Goal: Task Accomplishment & Management: Complete application form

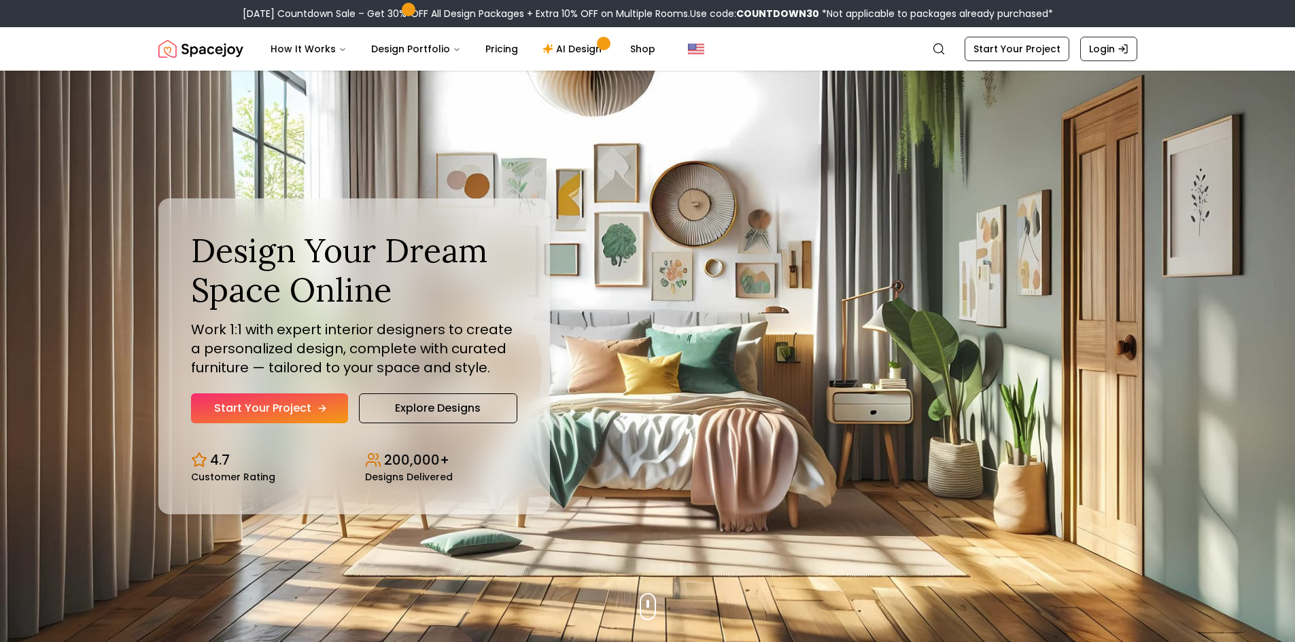
click at [296, 409] on link "Start Your Project" at bounding box center [269, 409] width 157 height 30
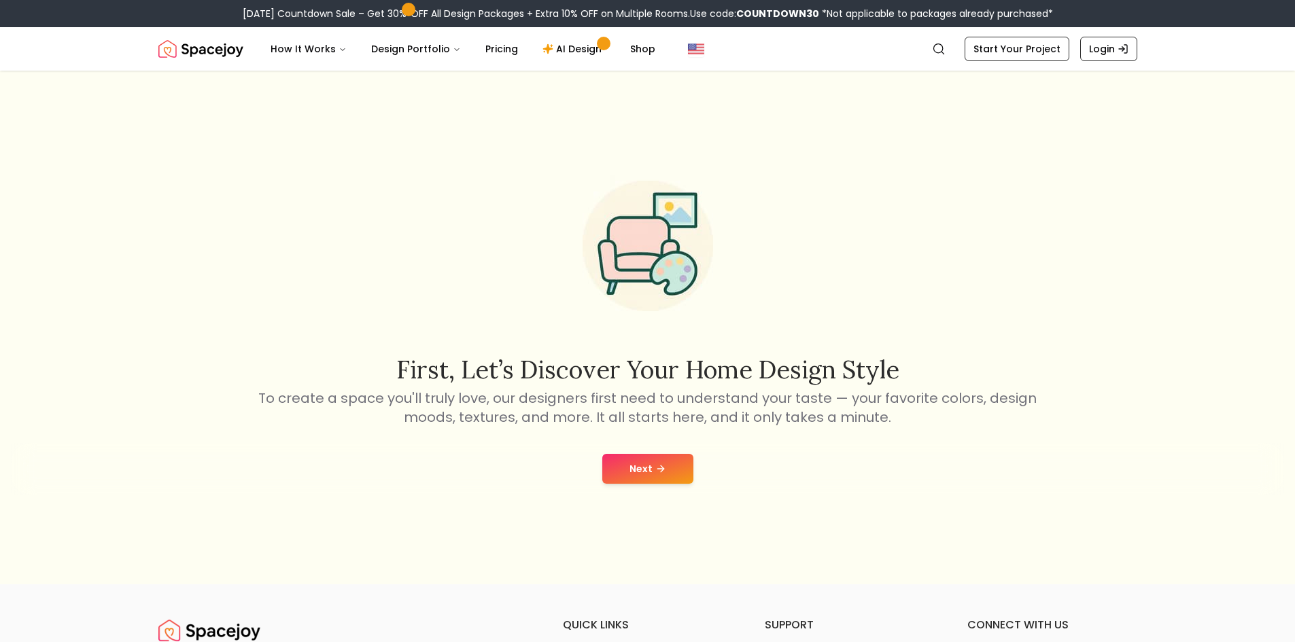
click at [642, 481] on button "Next" at bounding box center [647, 469] width 91 height 30
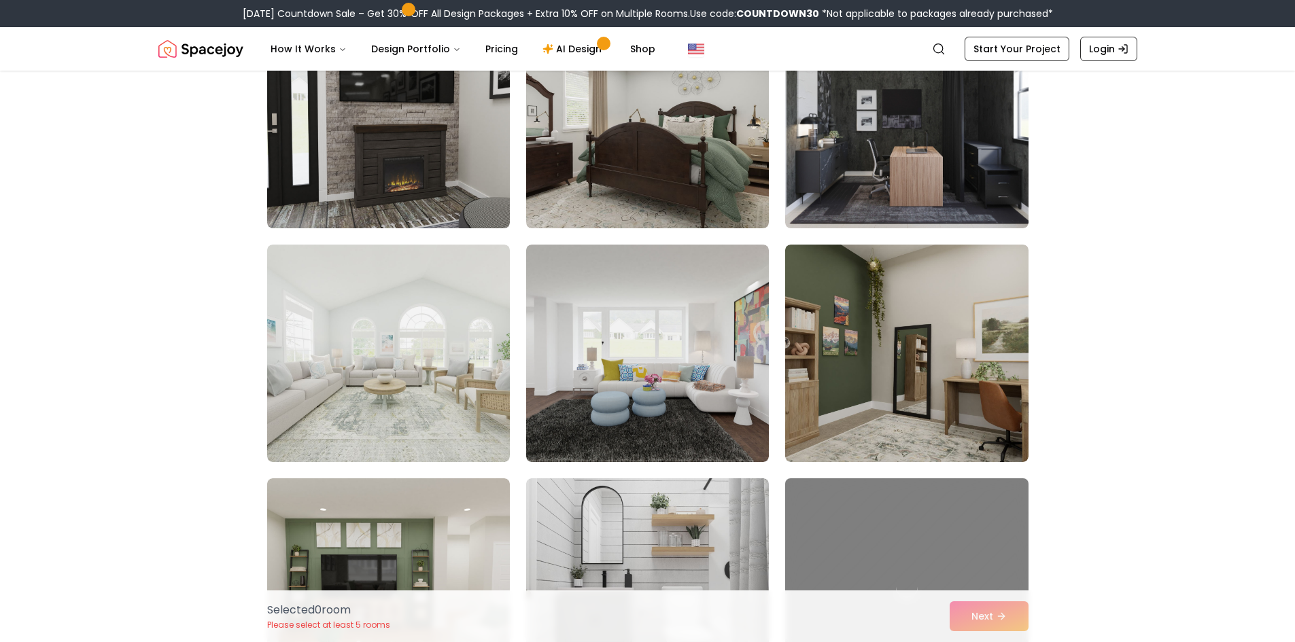
scroll to position [340, 0]
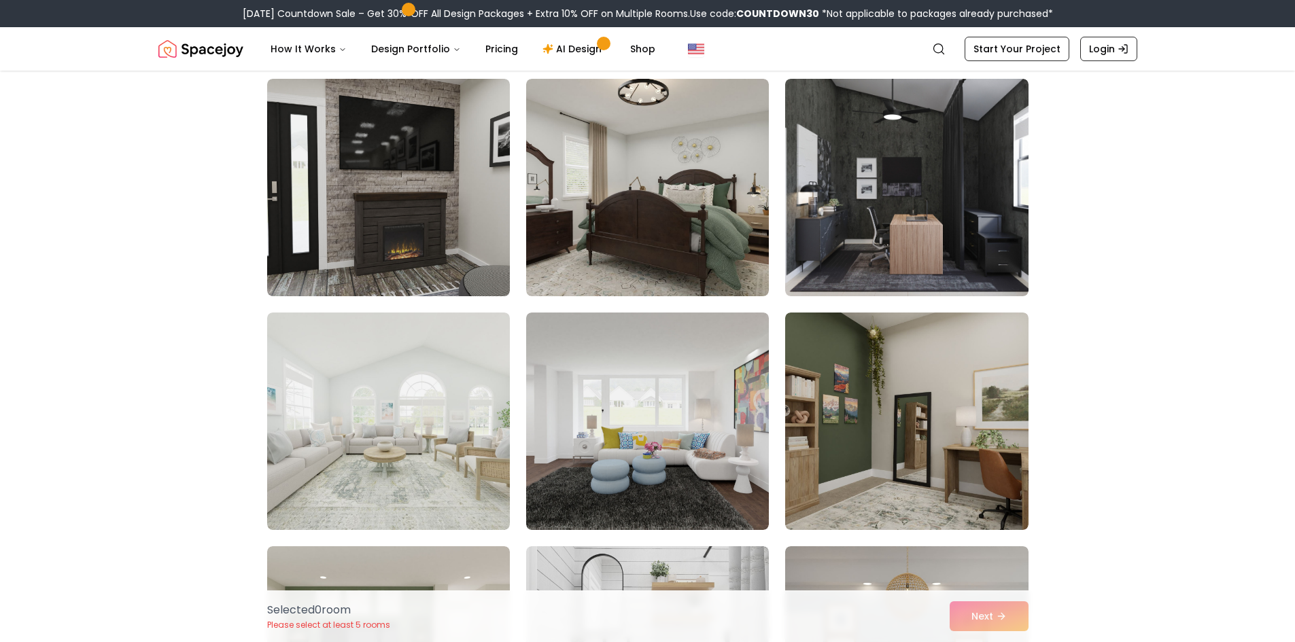
click at [642, 481] on img at bounding box center [647, 422] width 243 height 218
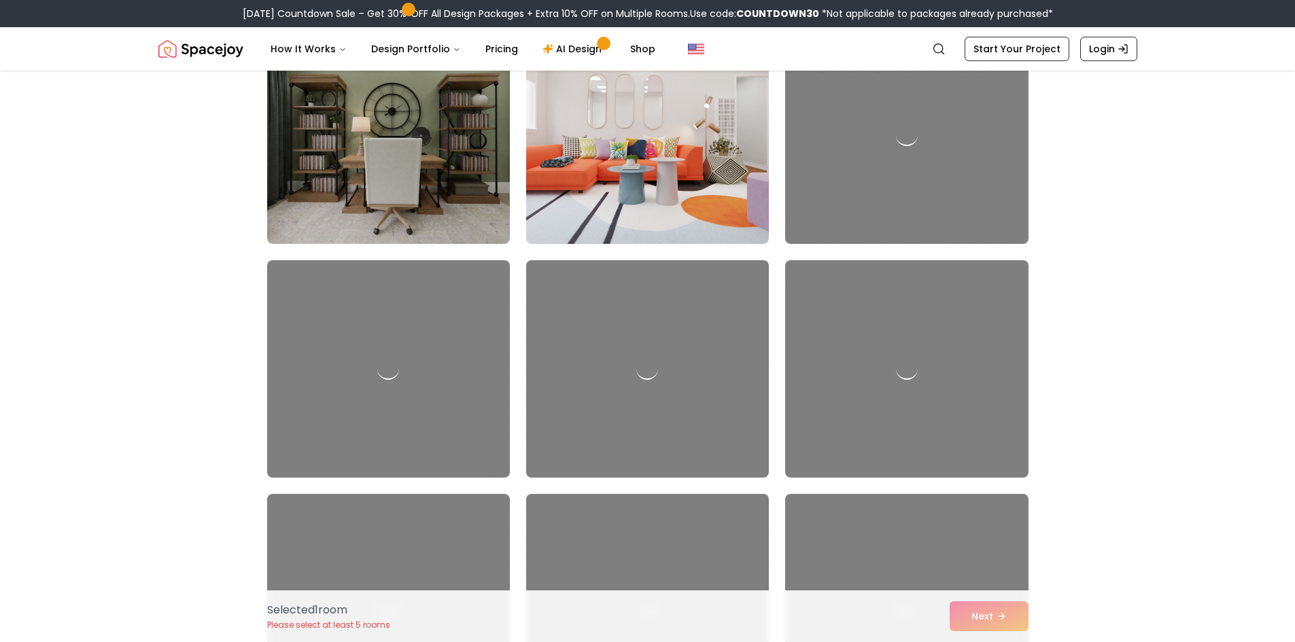
scroll to position [1563, 0]
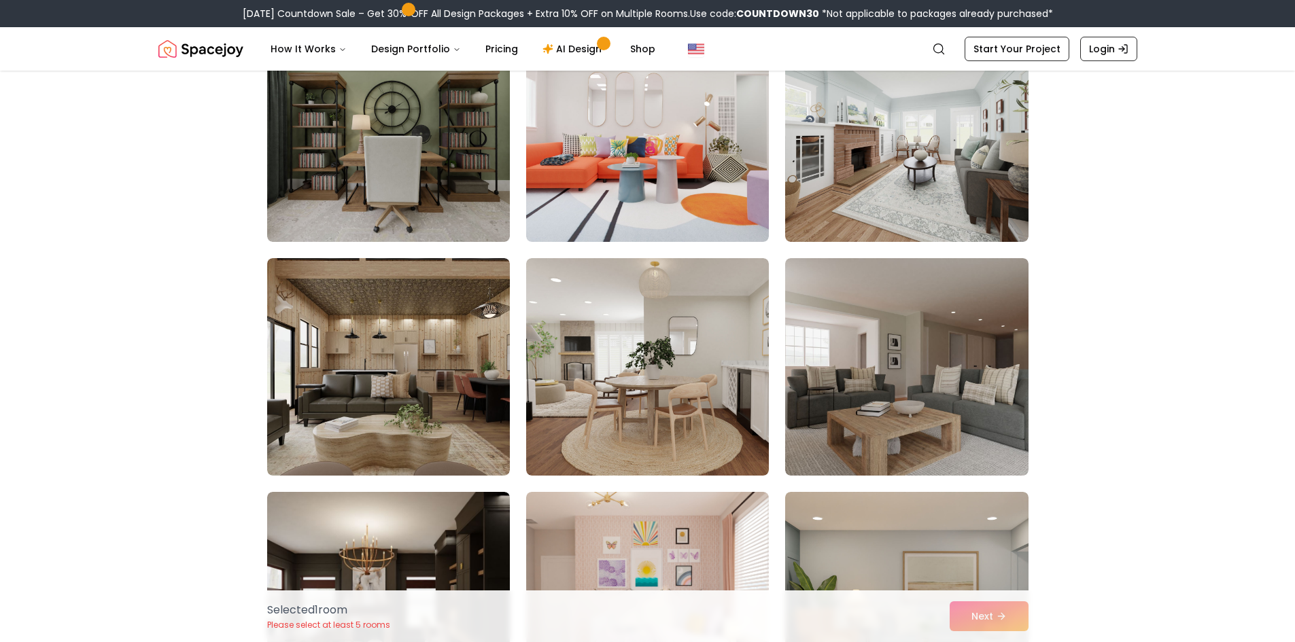
click at [1020, 612] on div "Selected 1 room Please select at least 5 rooms Next" at bounding box center [647, 617] width 783 height 52
click at [988, 616] on div "Selected 1 room Please select at least 5 rooms Next" at bounding box center [647, 617] width 783 height 52
